Goal: Task Accomplishment & Management: Use online tool/utility

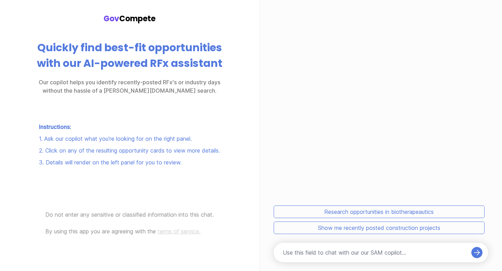
click at [344, 213] on button "Research opportunities in biotherapeautics" at bounding box center [379, 212] width 211 height 13
click at [304, 232] on button "Show me recently posted construction projects" at bounding box center [379, 228] width 211 height 13
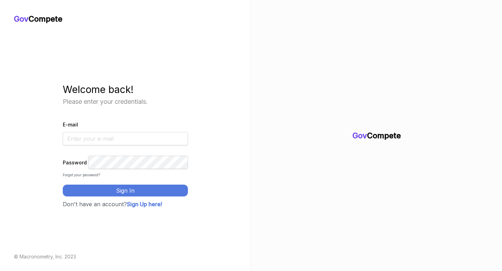
click at [99, 134] on input "E-mail" at bounding box center [125, 138] width 125 height 13
type input "[PERSON_NAME][EMAIL_ADDRESS][DOMAIN_NAME]"
click at [135, 196] on button "Sign In" at bounding box center [125, 191] width 125 height 12
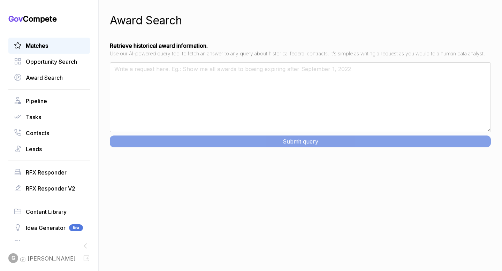
click at [47, 42] on span "Matches" at bounding box center [37, 45] width 22 height 8
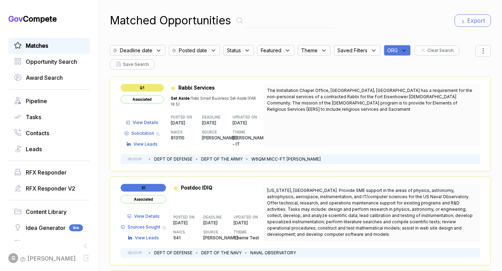
click at [151, 120] on span "View Details" at bounding box center [145, 123] width 25 height 6
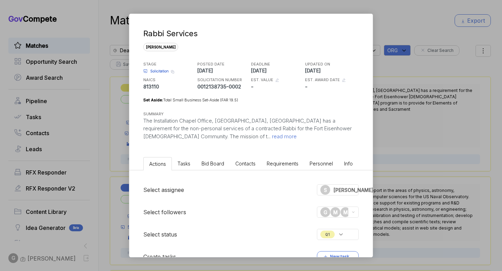
click at [403, 71] on div "Rabbi Services sam STAGE Solicitation Copy link POSTED DATE 2024-08-28 DEADLINE…" at bounding box center [251, 135] width 502 height 271
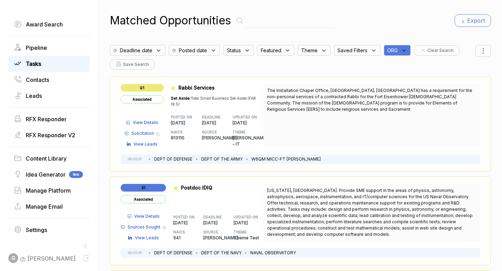
scroll to position [64, 0]
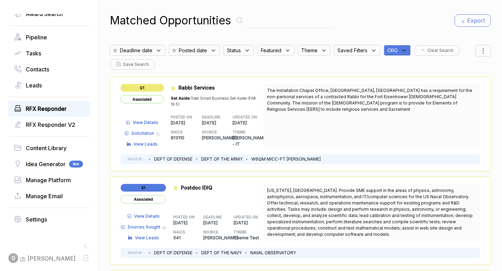
click at [49, 110] on span "RFX Responder" at bounding box center [46, 109] width 41 height 8
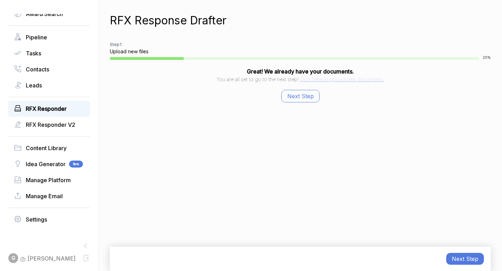
click at [316, 98] on button "Next Step" at bounding box center [300, 96] width 38 height 13
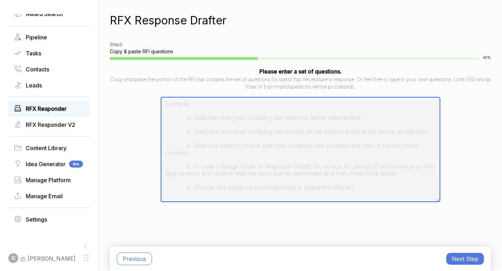
click at [296, 117] on textarea at bounding box center [300, 149] width 279 height 105
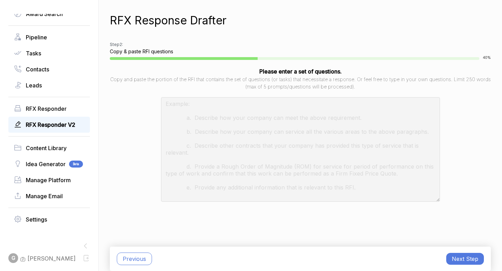
click at [56, 123] on span "RFX Responder V2" at bounding box center [51, 125] width 50 height 8
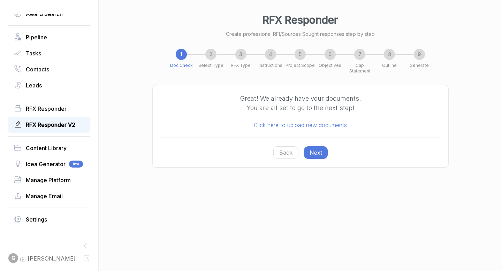
click at [325, 149] on button "Next" at bounding box center [316, 152] width 24 height 13
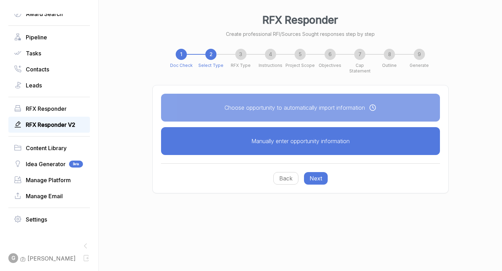
click at [316, 175] on button "Next" at bounding box center [316, 178] width 24 height 13
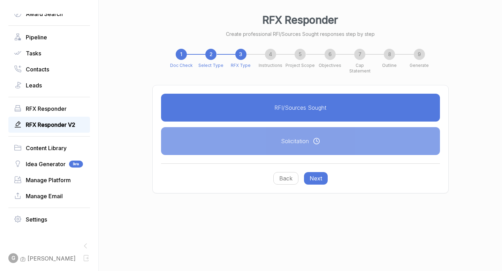
click at [316, 175] on button "Next" at bounding box center [316, 178] width 24 height 13
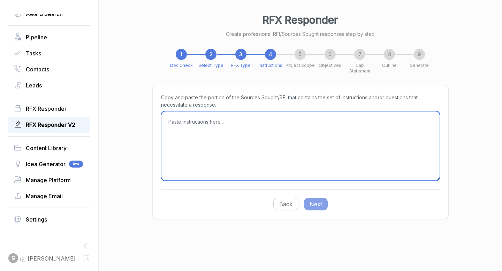
click at [307, 160] on textarea at bounding box center [300, 146] width 279 height 70
type textarea "Example"
click at [179, 115] on textarea "Example" at bounding box center [300, 146] width 279 height 70
paste textarea "Example"
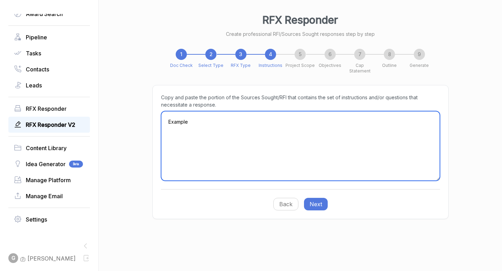
paste textarea "Example"
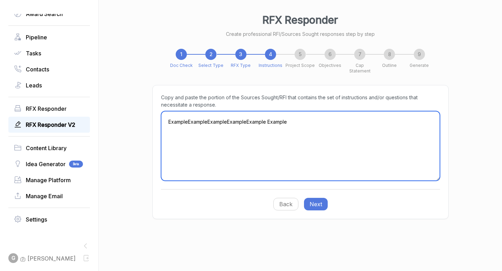
click at [232, 174] on textarea "ExampleExampleExampleExampleExample Example" at bounding box center [300, 146] width 279 height 70
type textarea "ExampleExampleExampleExampleExample Example"
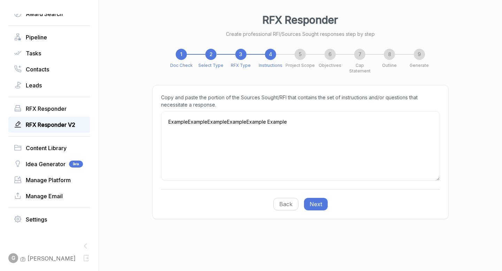
click at [323, 198] on button "Next" at bounding box center [316, 204] width 24 height 13
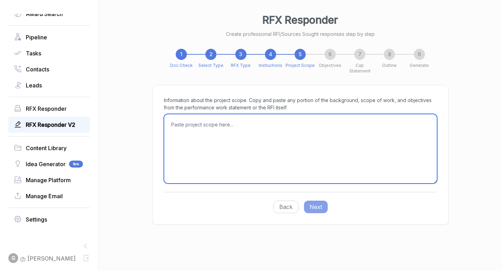
click at [285, 142] on textarea at bounding box center [300, 149] width 273 height 70
paste textarea "Example"
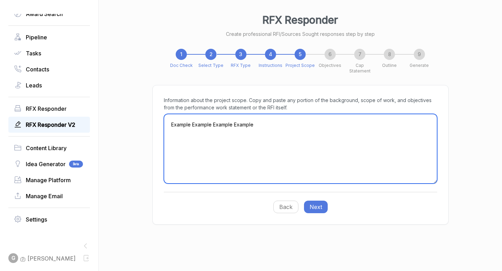
paste textarea "Example"
click at [263, 117] on textarea "Example Example Example Example Example" at bounding box center [300, 149] width 273 height 70
type textarea "Example Example Example Example Example"
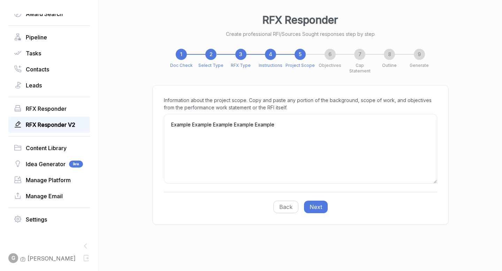
click at [324, 201] on button "Next" at bounding box center [316, 207] width 24 height 13
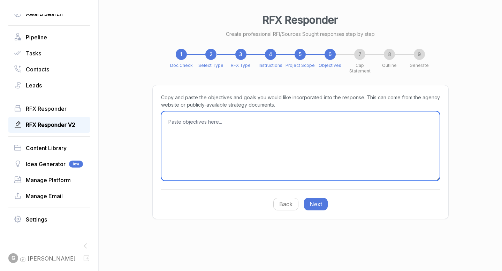
click at [304, 166] on textarea at bounding box center [300, 146] width 279 height 70
paste textarea "Example Example Example Example Example"
type textarea "Example Example Example Example Example"
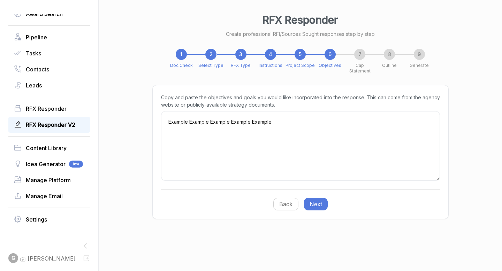
click at [314, 198] on button "Next" at bounding box center [316, 204] width 24 height 13
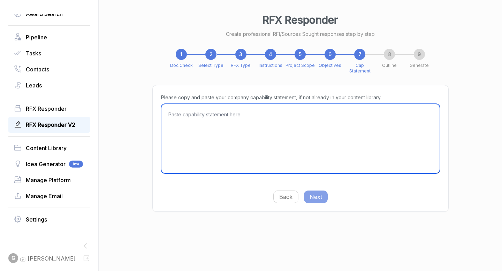
click at [312, 156] on textarea at bounding box center [300, 139] width 279 height 70
paste textarea "Example Example Example Example Example"
type textarea "Example Example Example Example Example"
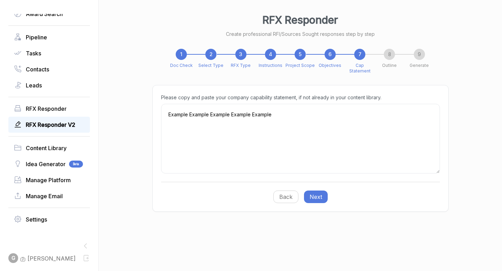
click at [319, 191] on button "Next" at bounding box center [316, 197] width 24 height 13
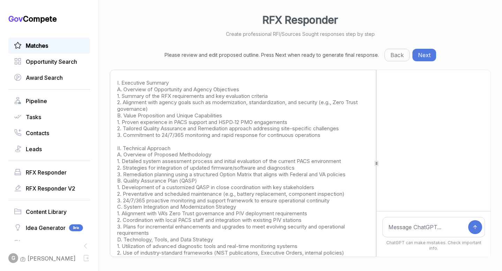
click at [63, 48] on link "Matches" at bounding box center [49, 45] width 70 height 8
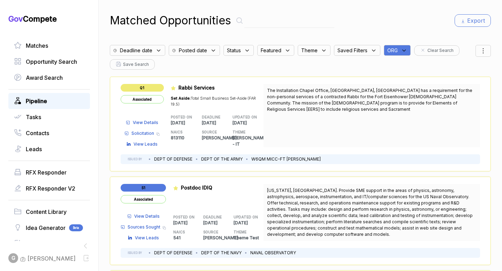
click at [72, 99] on link "Pipeline" at bounding box center [49, 101] width 70 height 8
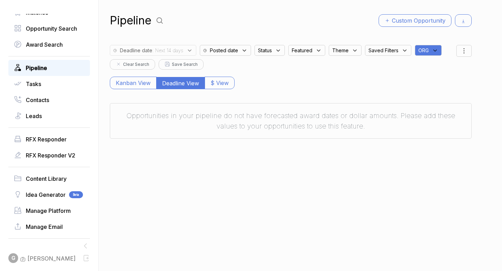
scroll to position [64, 0]
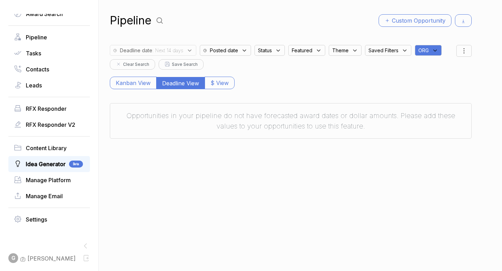
click at [54, 168] on span "Idea Generator" at bounding box center [46, 164] width 40 height 8
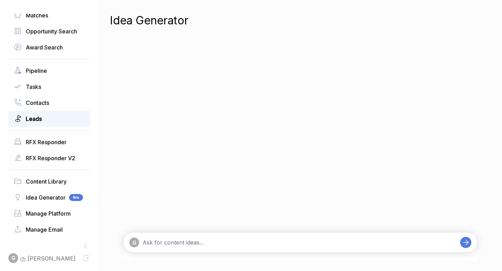
scroll to position [64, 0]
